Goal: Information Seeking & Learning: Learn about a topic

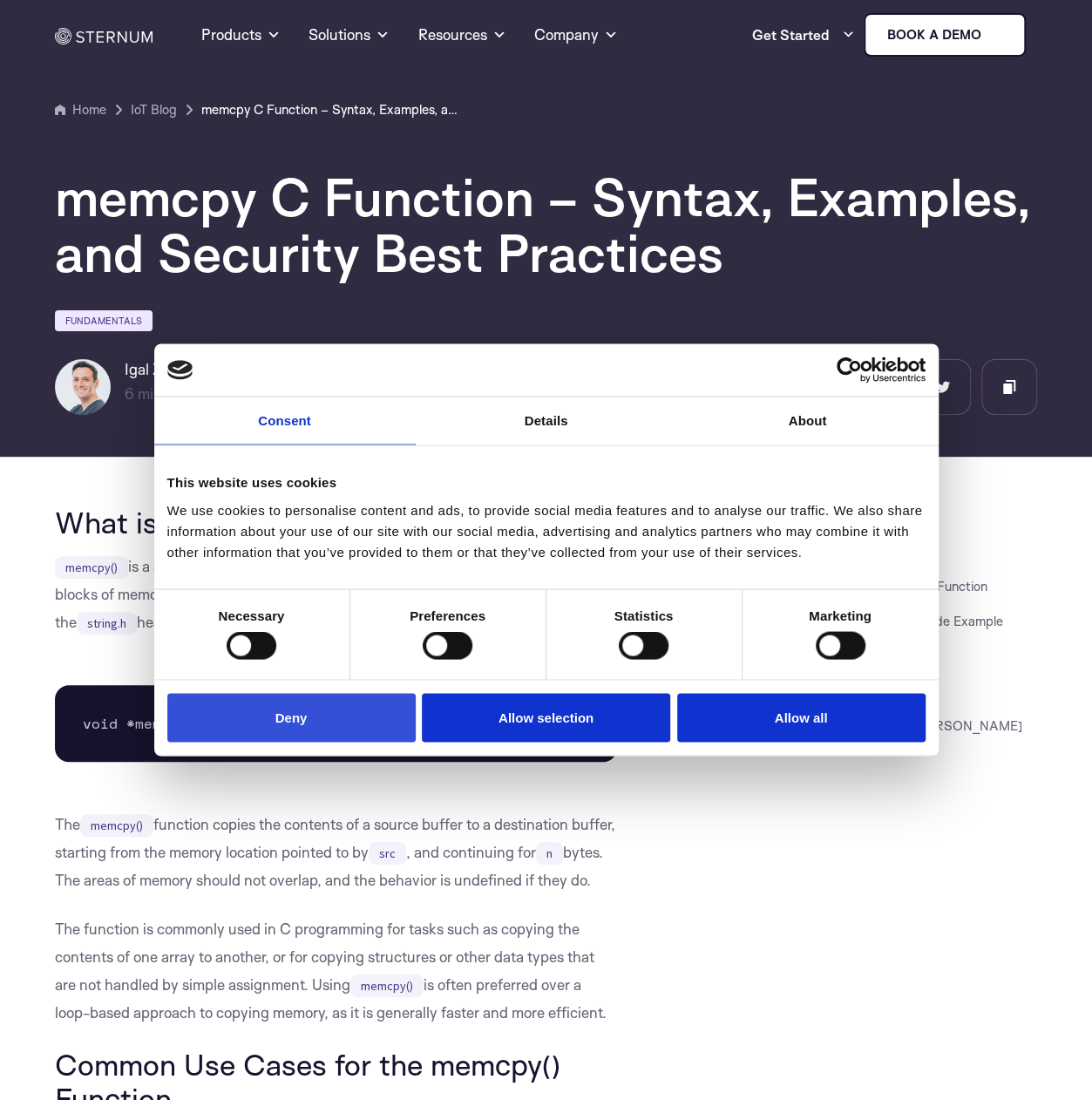
click at [367, 736] on button "Deny" at bounding box center [291, 717] width 248 height 49
click at [355, 732] on button "Deny" at bounding box center [291, 717] width 248 height 49
click at [354, 732] on button "Deny" at bounding box center [291, 717] width 248 height 49
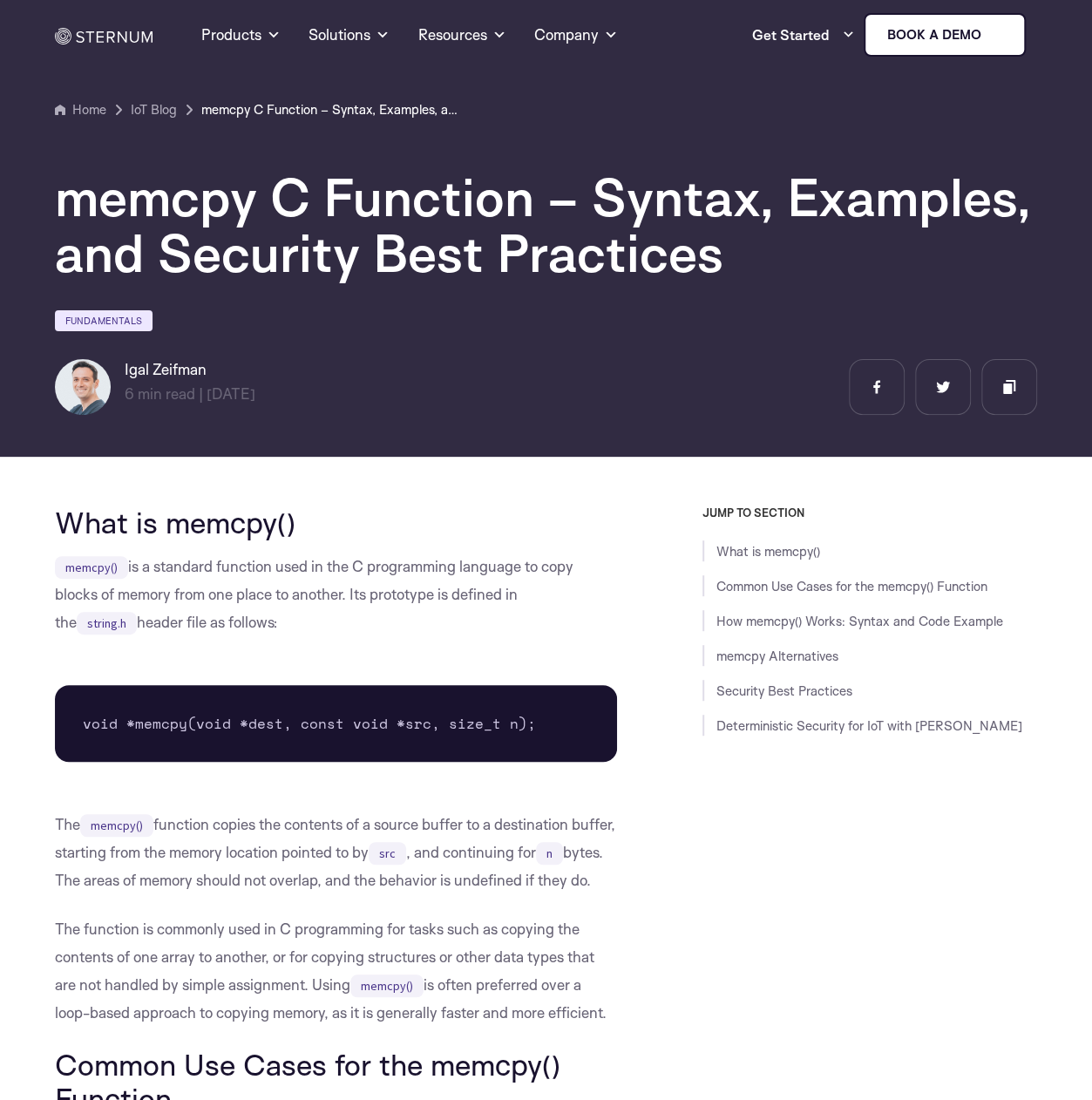
scroll to position [303, 0]
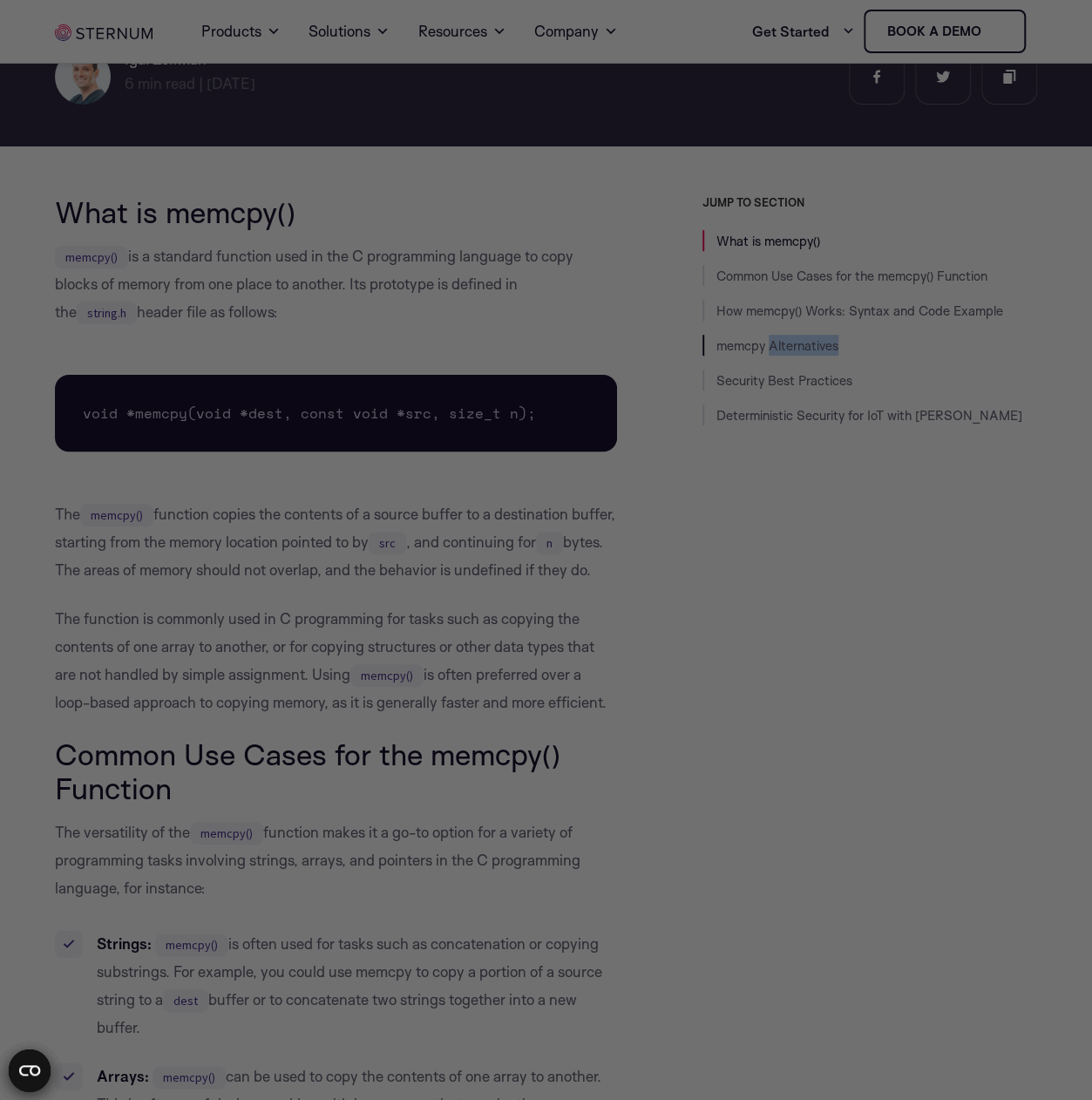
click at [860, 345] on li "memcpy Alternatives" at bounding box center [870, 345] width 336 height 21
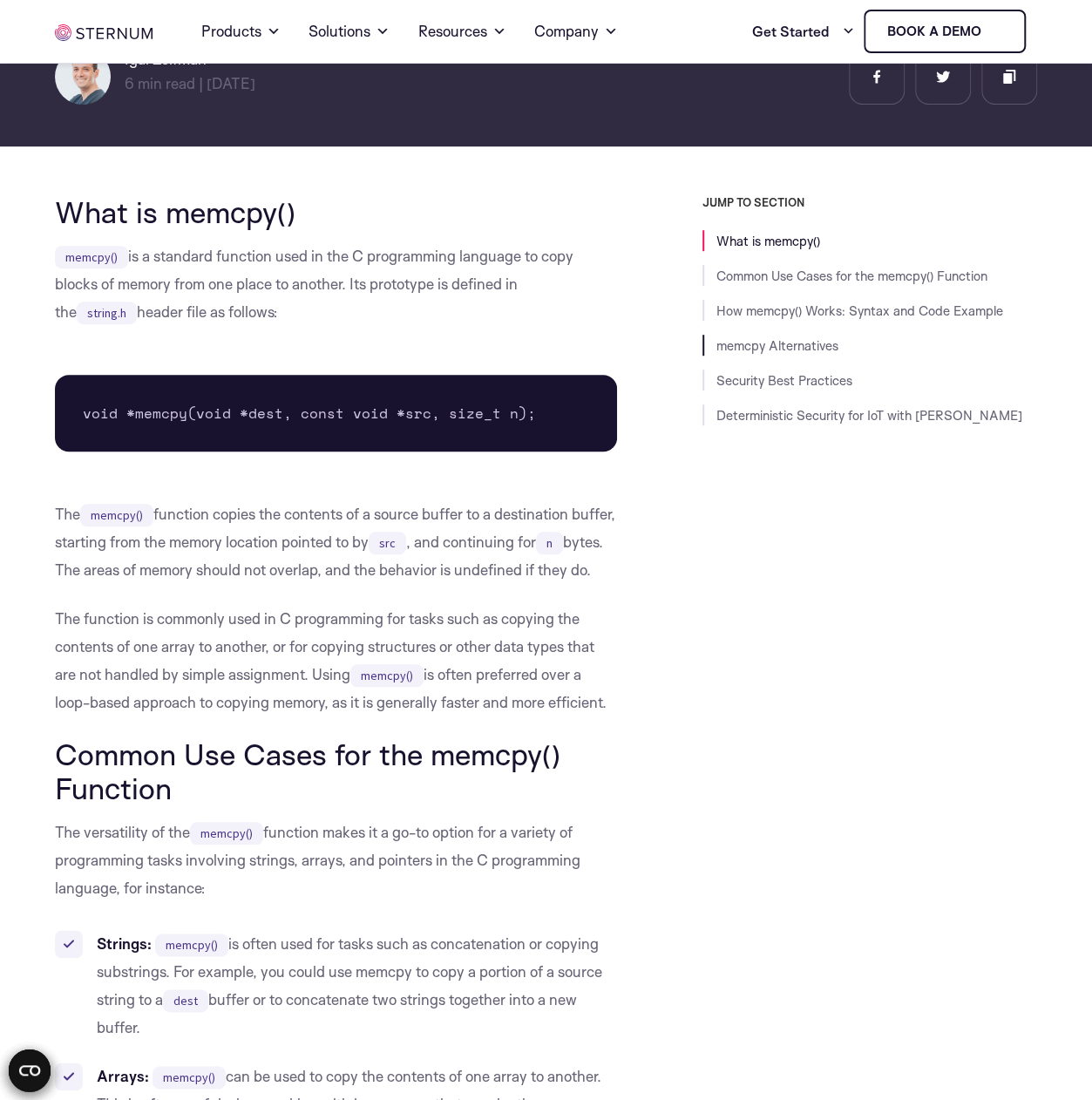
click at [860, 346] on li "memcpy Alternatives" at bounding box center [870, 345] width 336 height 21
click at [447, 274] on p "memcpy() is a standard function used in the C programming language to copy bloc…" at bounding box center [336, 284] width 562 height 84
click at [145, 261] on p "memcpy() is a standard function used in the C programming language to copy bloc…" at bounding box center [336, 284] width 562 height 84
click at [137, 254] on p "memcpy() is a standard function used in the C programming language to copy bloc…" at bounding box center [336, 284] width 562 height 84
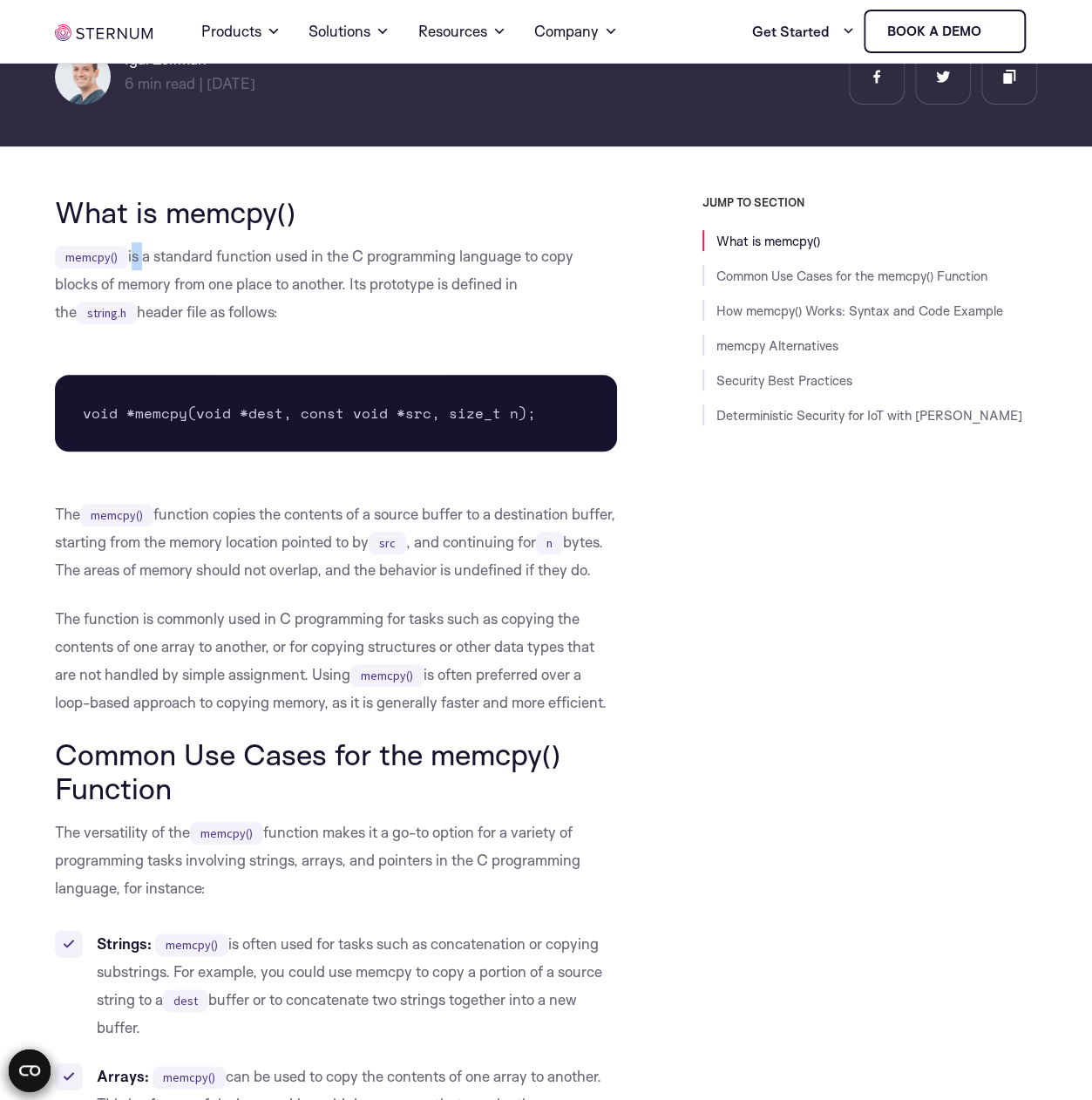
click at [138, 254] on p "memcpy() is a standard function used in the C programming language to copy bloc…" at bounding box center [336, 284] width 562 height 84
click at [139, 255] on p "memcpy() is a standard function used in the C programming language to copy bloc…" at bounding box center [336, 284] width 562 height 84
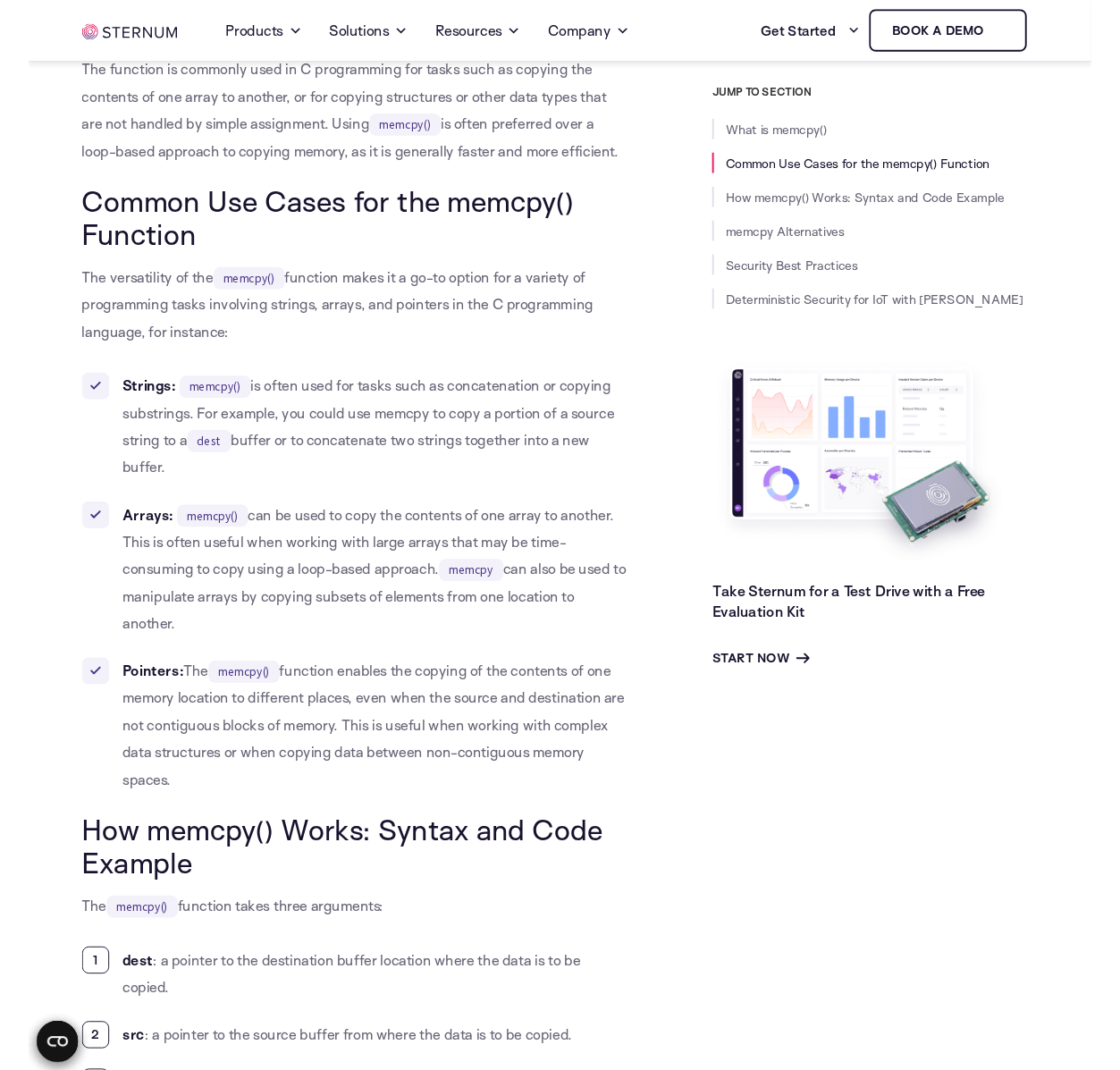
scroll to position [933, 0]
